Goal: Information Seeking & Learning: Learn about a topic

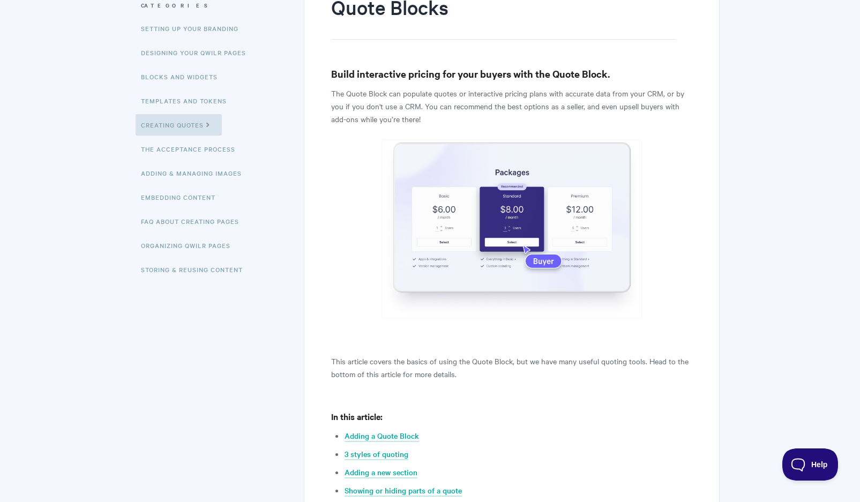
scroll to position [154, 0]
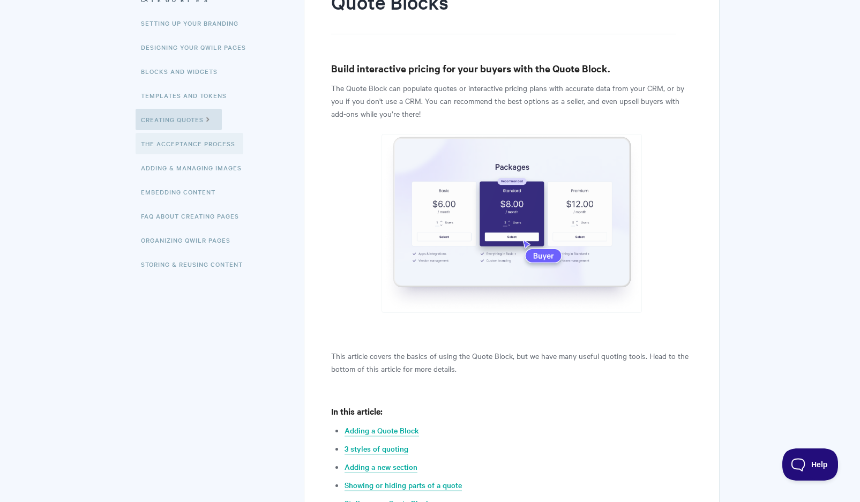
click at [215, 142] on link "The Acceptance Process" at bounding box center [189, 143] width 108 height 21
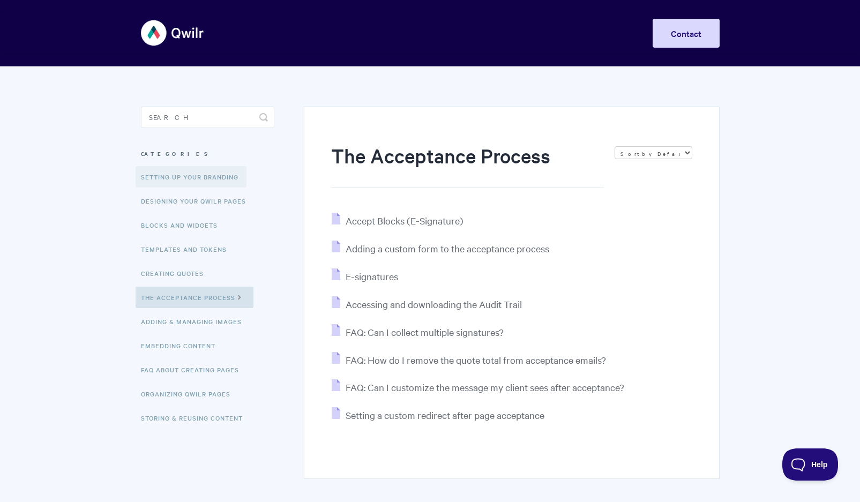
click at [195, 174] on link "Setting up your Branding" at bounding box center [190, 176] width 111 height 21
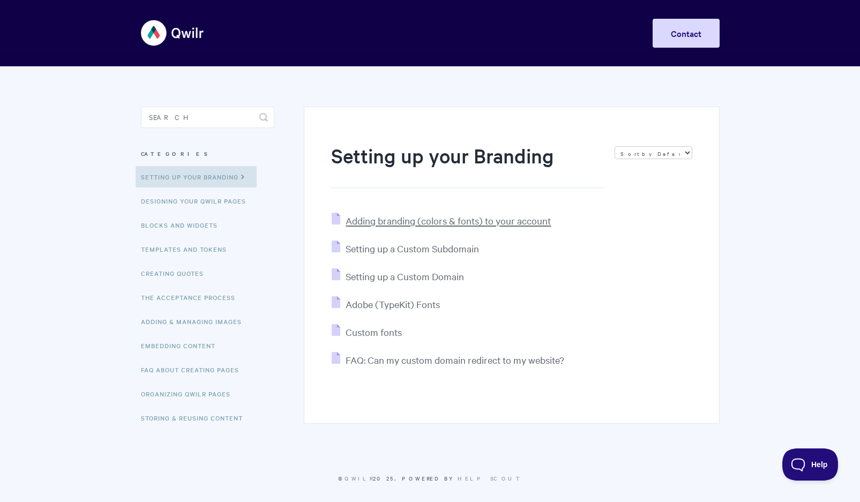
click at [434, 224] on span "Adding branding (colors & fonts) to your account" at bounding box center [447, 220] width 205 height 12
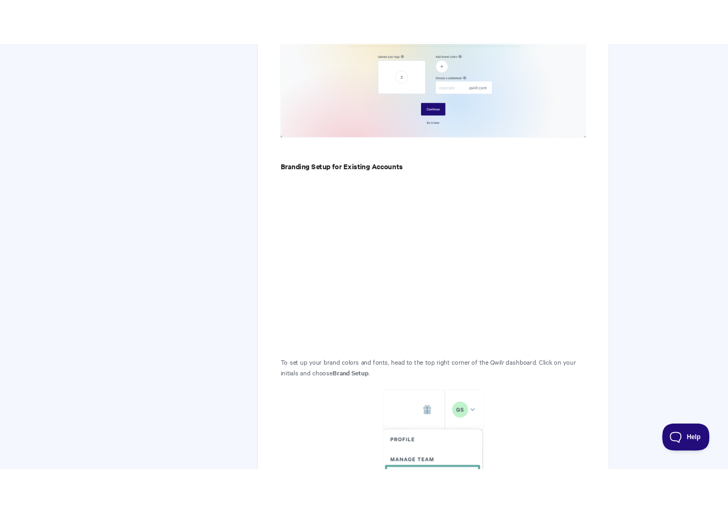
scroll to position [879, 0]
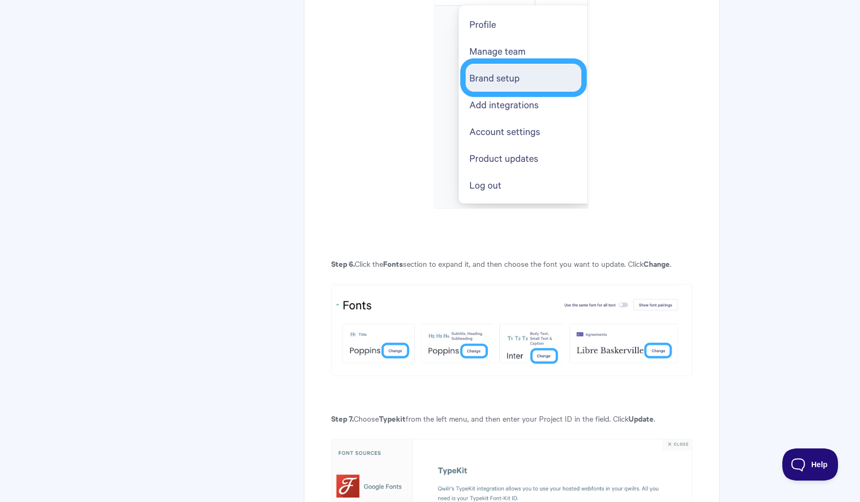
scroll to position [1193, 0]
